Goal: Browse casually: Explore the website without a specific task or goal

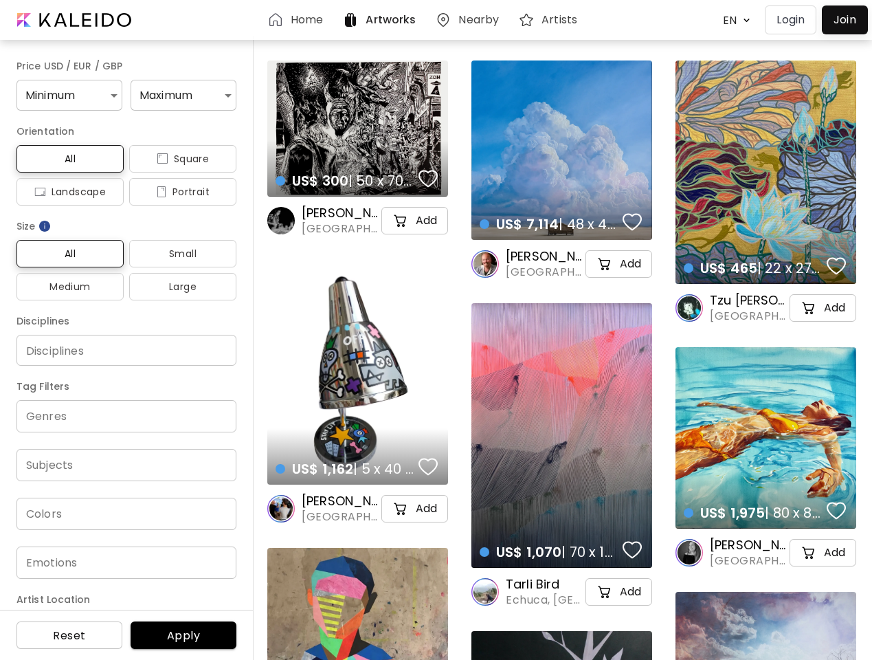
click at [733, 20] on body "Home Artworks Nearby Artists EN ******* Login Join Price USD / EUR / GBP Minimu…" at bounding box center [436, 330] width 872 height 660
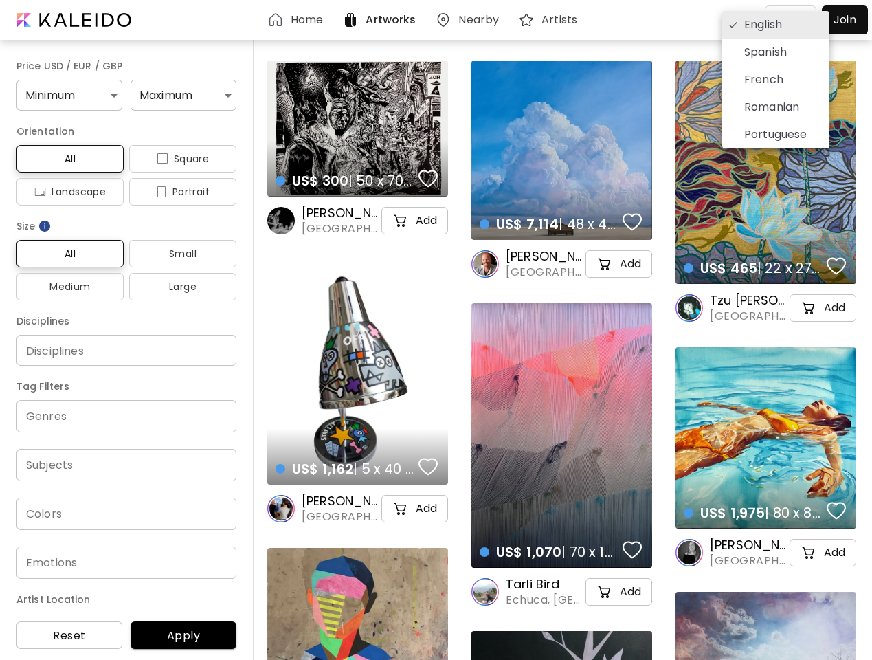
click at [67, 95] on div at bounding box center [436, 330] width 872 height 660
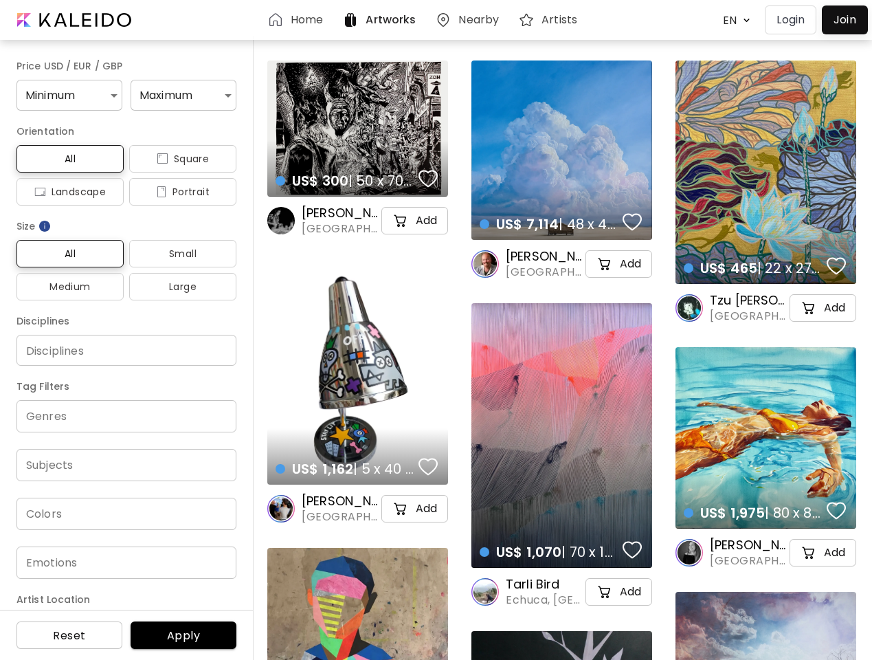
click at [178, 95] on div "English Spanish French Romanian Portuguese" at bounding box center [436, 330] width 872 height 660
click at [68, 159] on span "All" at bounding box center [69, 159] width 85 height 16
click at [177, 159] on span "Square" at bounding box center [182, 159] width 85 height 16
click at [68, 192] on span "Landscape" at bounding box center [69, 191] width 85 height 16
click at [177, 192] on span "Portrait" at bounding box center [182, 191] width 85 height 16
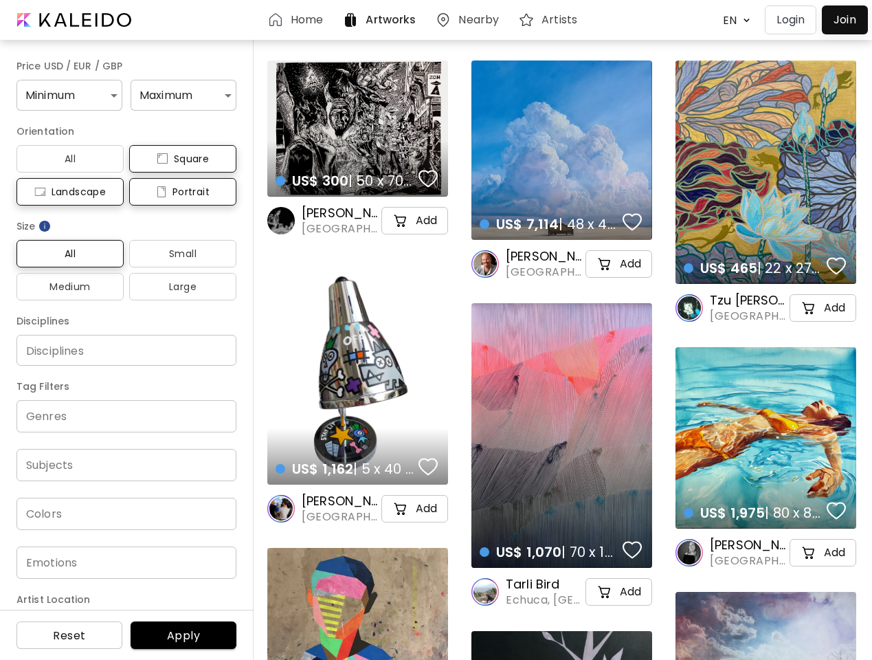
click at [45, 226] on img at bounding box center [45, 226] width 14 height 14
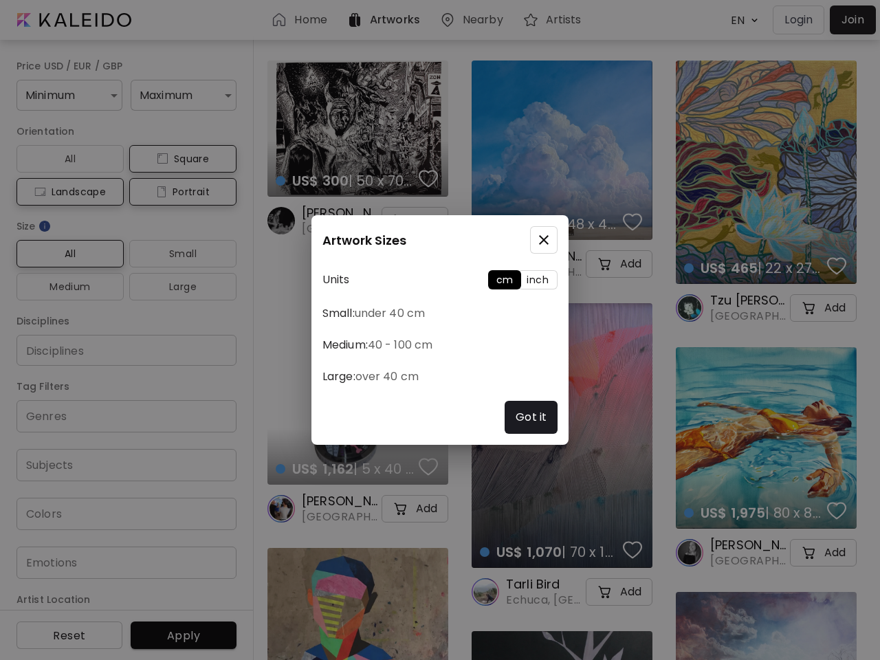
click at [68, 254] on div "Artwork Sizes Units cm inch Small: under 40 cm Medium: 40 - 100 cm Large: over …" at bounding box center [440, 330] width 880 height 660
click at [177, 254] on div "Artwork Sizes Units cm inch Small: under 40 cm Medium: 40 - 100 cm Large: over …" at bounding box center [440, 330] width 880 height 660
